Goal: Find specific page/section: Find specific page/section

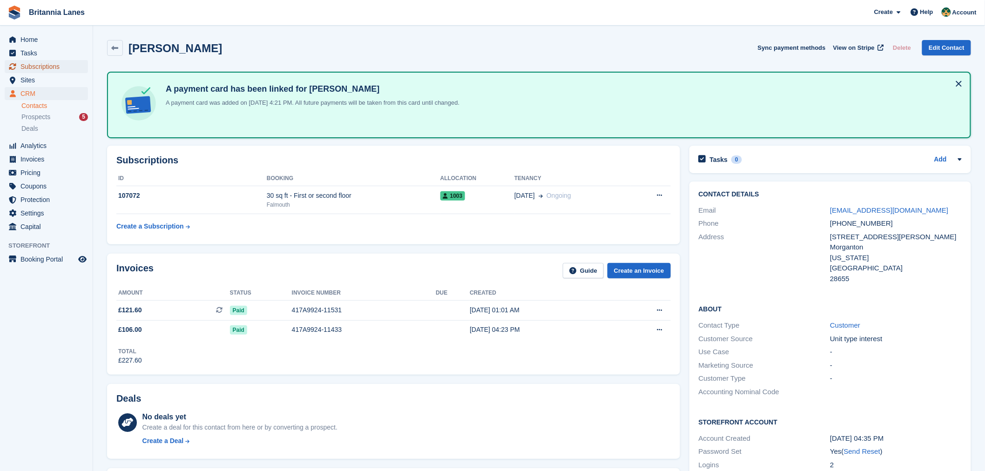
click at [33, 70] on span "Subscriptions" at bounding box center [48, 66] width 56 height 13
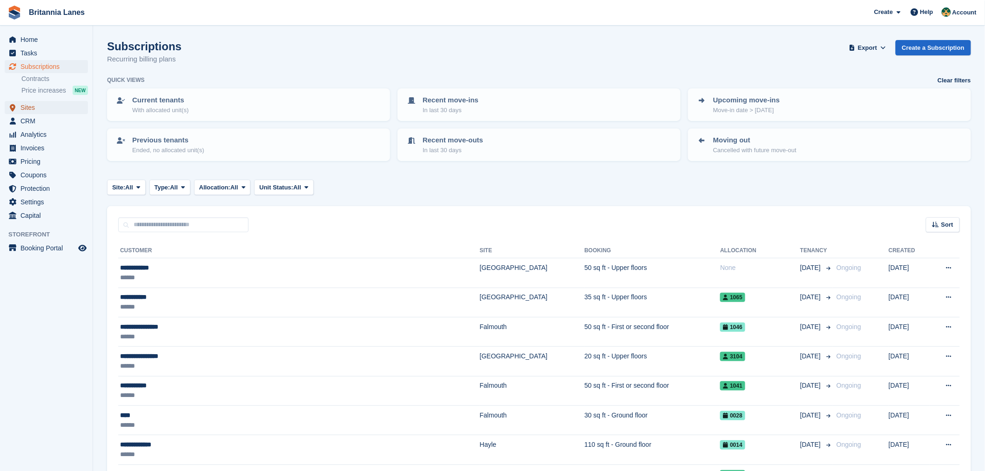
click at [27, 108] on span "Sites" at bounding box center [48, 107] width 56 height 13
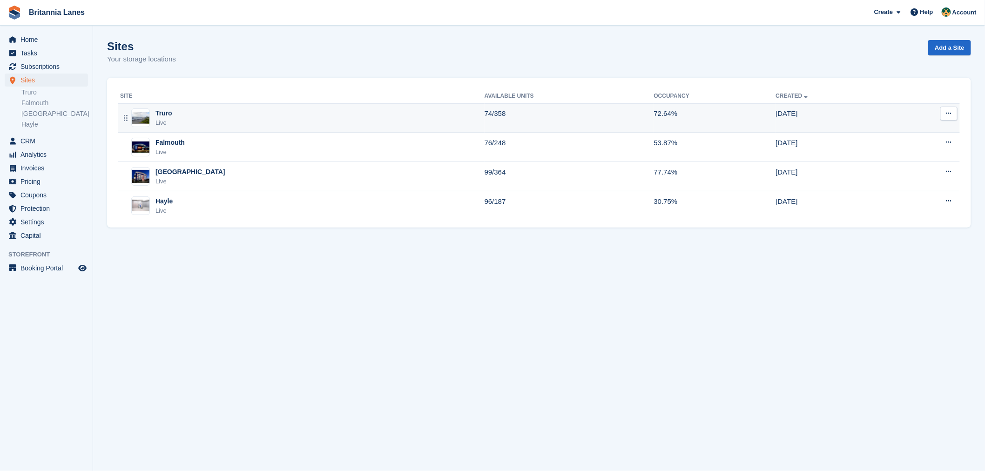
click at [230, 124] on div "Truro Live" at bounding box center [302, 117] width 365 height 19
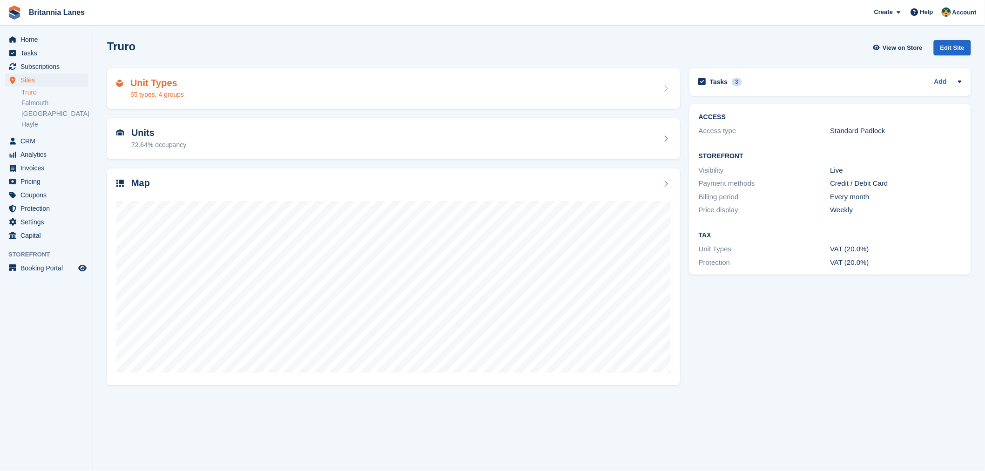
click at [160, 89] on div "Unit Types 65 types, 4 groups" at bounding box center [157, 89] width 54 height 22
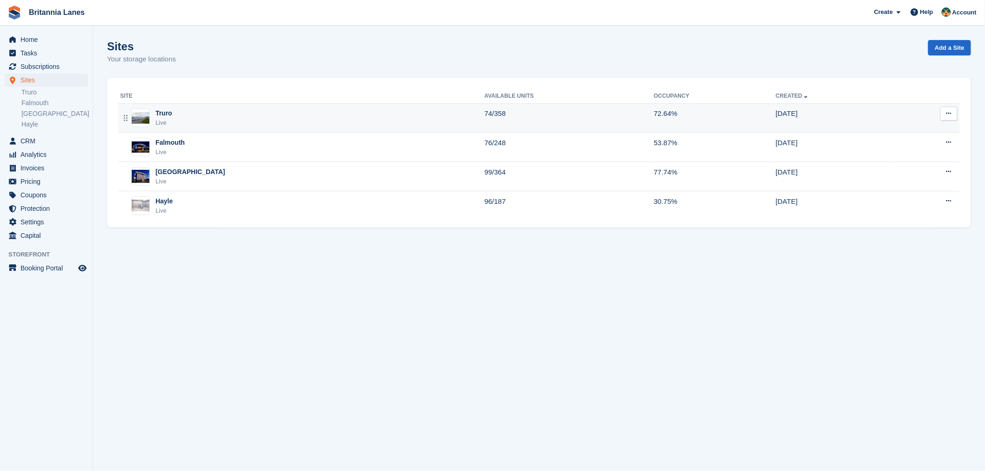
click at [179, 120] on div "Truro Live" at bounding box center [302, 117] width 365 height 19
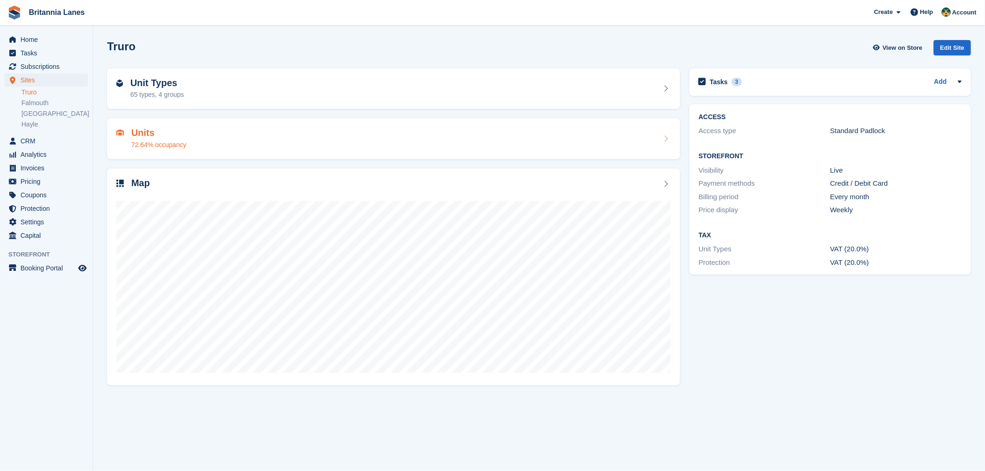
click at [224, 145] on div "Units 72.64% occupancy" at bounding box center [393, 139] width 555 height 22
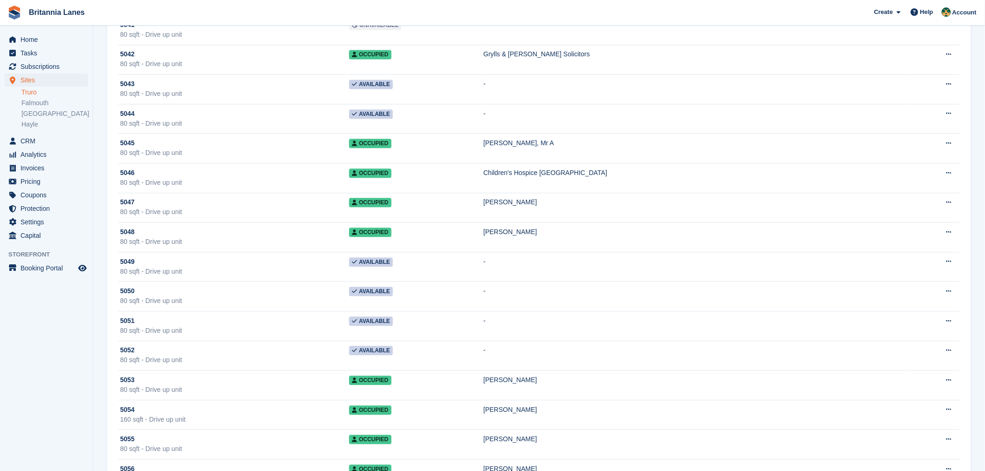
scroll to position [9721, 0]
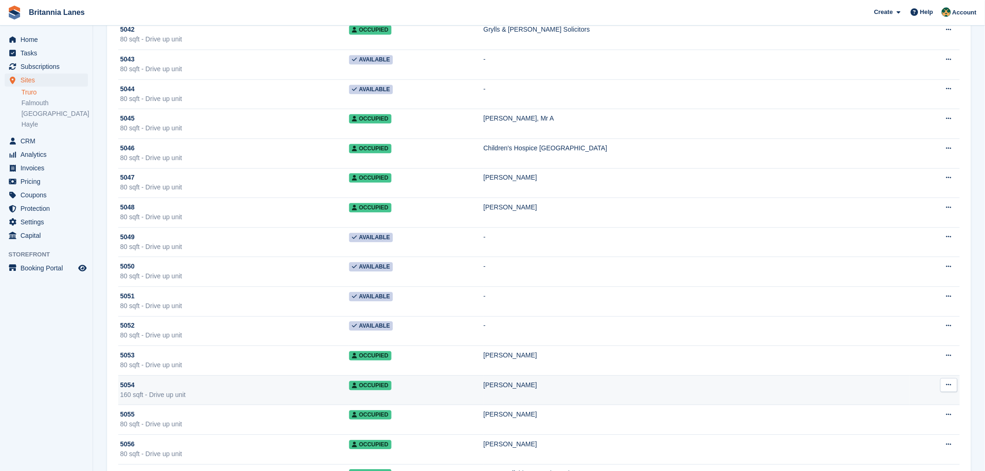
click at [349, 390] on div "5054" at bounding box center [234, 385] width 229 height 10
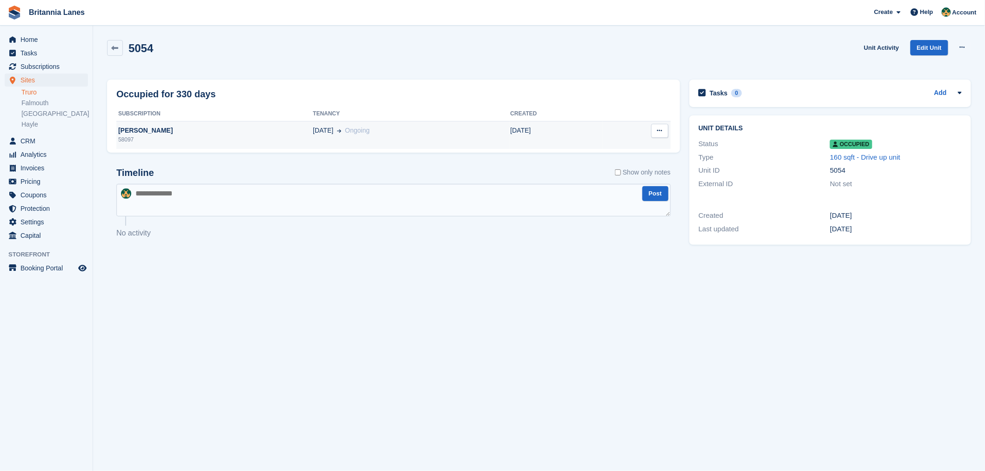
click at [198, 131] on div "[PERSON_NAME]" at bounding box center [214, 131] width 197 height 10
